Goal: Information Seeking & Learning: Find contact information

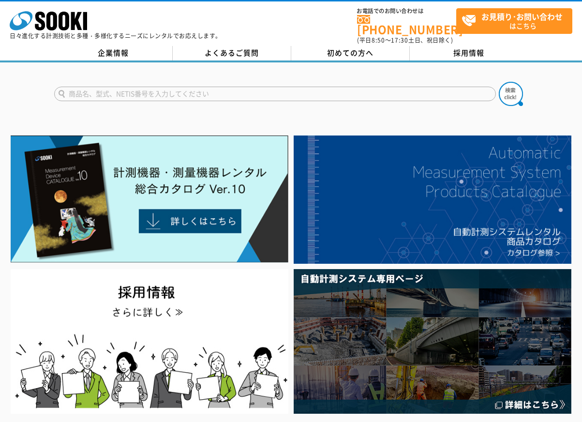
click at [129, 62] on div at bounding box center [291, 85] width 582 height 46
click at [121, 50] on link "企業情報" at bounding box center [113, 53] width 119 height 15
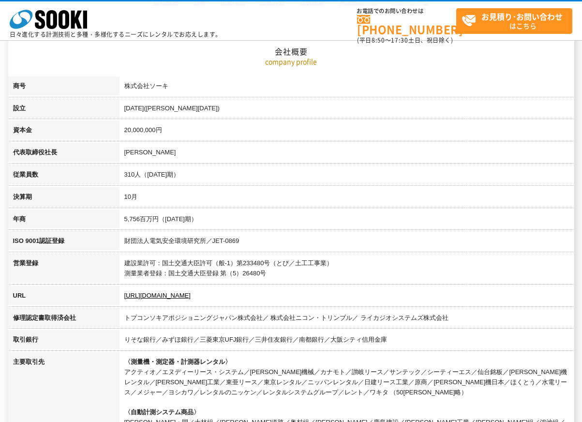
scroll to position [126, 0]
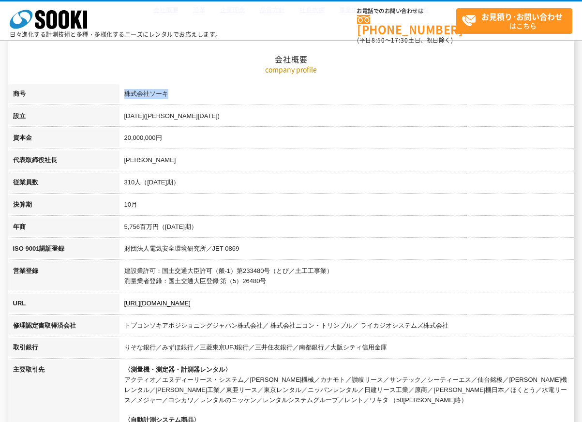
drag, startPoint x: 126, startPoint y: 91, endPoint x: 172, endPoint y: 92, distance: 46.0
click at [172, 91] on td "株式会社ソーキ" at bounding box center [347, 95] width 455 height 22
copy td "株式会社ソーキ"
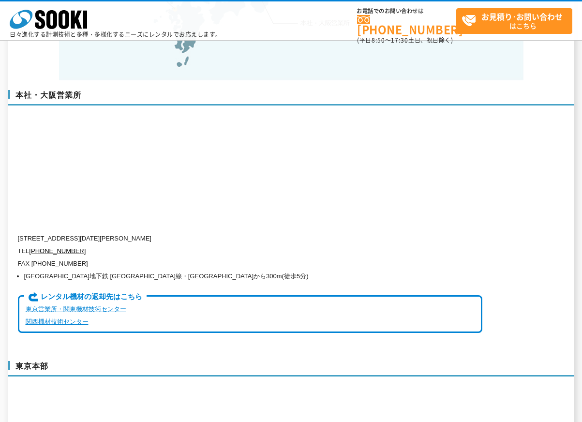
scroll to position [2279, 0]
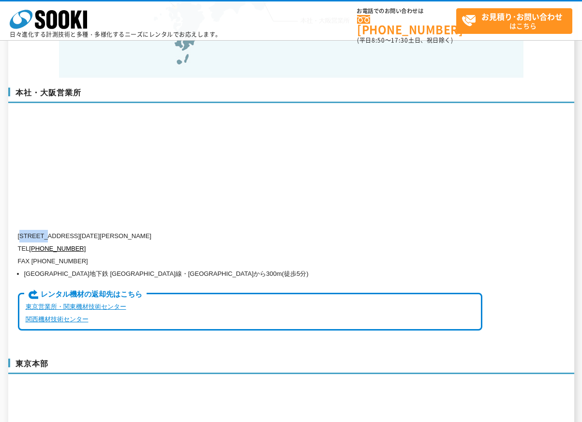
drag, startPoint x: 24, startPoint y: 215, endPoint x: 49, endPoint y: 215, distance: 25.2
click at [49, 230] on p "[STREET_ADDRESS][DATE][PERSON_NAME]" at bounding box center [250, 236] width 465 height 13
drag, startPoint x: 55, startPoint y: 214, endPoint x: 25, endPoint y: 214, distance: 30.0
click at [25, 230] on p "[STREET_ADDRESS][DATE][PERSON_NAME]" at bounding box center [250, 236] width 465 height 13
copy p "550-0005"
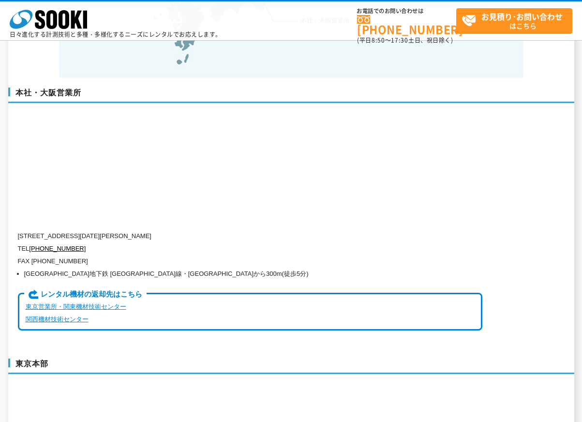
click at [194, 184] on div "本社・大阪営業所 [STREET_ADDRESS][DATE][PERSON_NAME] TEL [PHONE_NUMBER] FAX [PHONE_NUMB…" at bounding box center [291, 213] width 566 height 271
drag, startPoint x: 80, startPoint y: 216, endPoint x: 152, endPoint y: 219, distance: 71.7
click at [152, 230] on p "[STREET_ADDRESS][DATE][PERSON_NAME]" at bounding box center [250, 236] width 465 height 13
copy p "[STREET_ADDRESS][DATE]"
drag, startPoint x: 215, startPoint y: 209, endPoint x: 178, endPoint y: 210, distance: 37.8
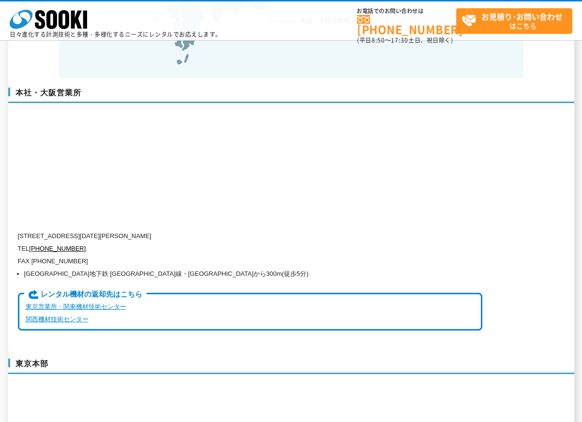
click at [214, 209] on div "本社・大阪営業所 [STREET_ADDRESS][DATE][PERSON_NAME] TEL [PHONE_NUMBER] FAX [PHONE_NUMB…" at bounding box center [291, 213] width 566 height 271
drag, startPoint x: 153, startPoint y: 214, endPoint x: 229, endPoint y: 214, distance: 76.0
click at [229, 230] on p "[STREET_ADDRESS][DATE][PERSON_NAME]" at bounding box center [250, 236] width 465 height 13
copy p "[PERSON_NAME][STREET_ADDRESS]"
